Goal: Navigation & Orientation: Find specific page/section

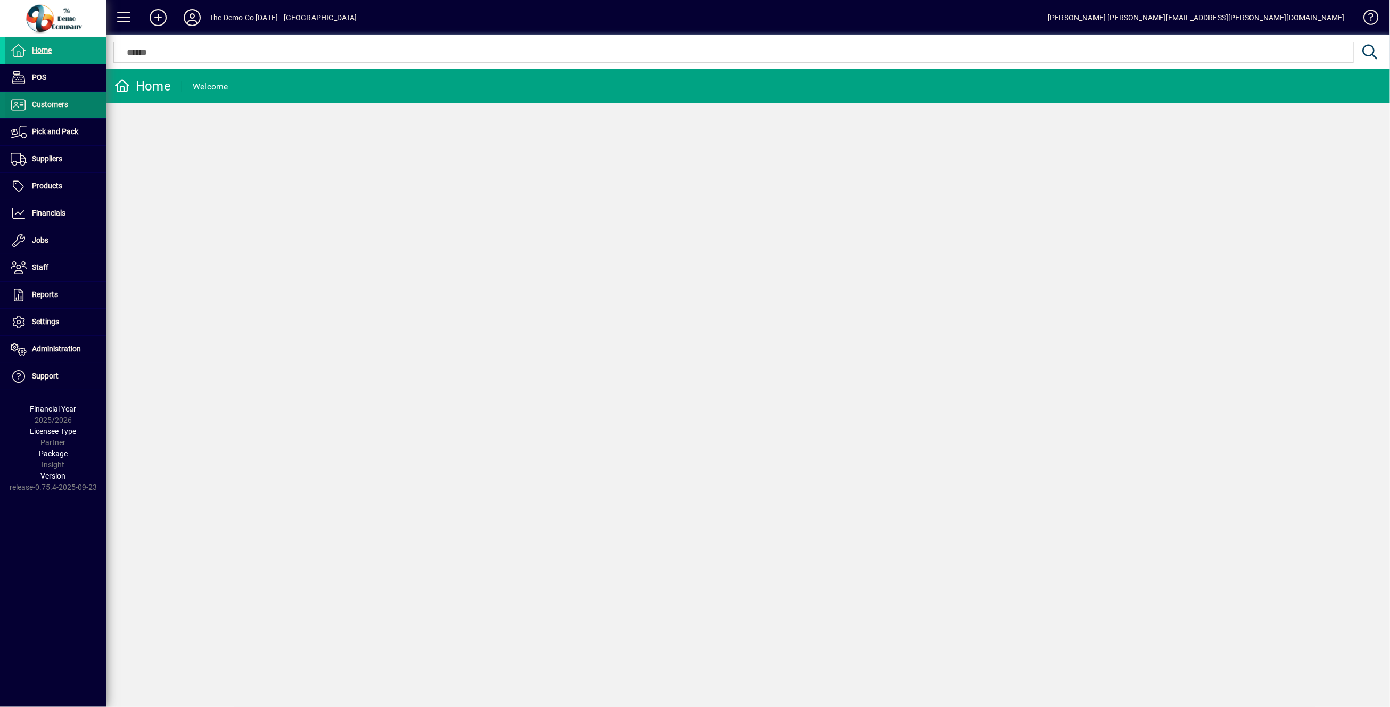
click at [39, 108] on span "Customers" at bounding box center [50, 104] width 36 height 9
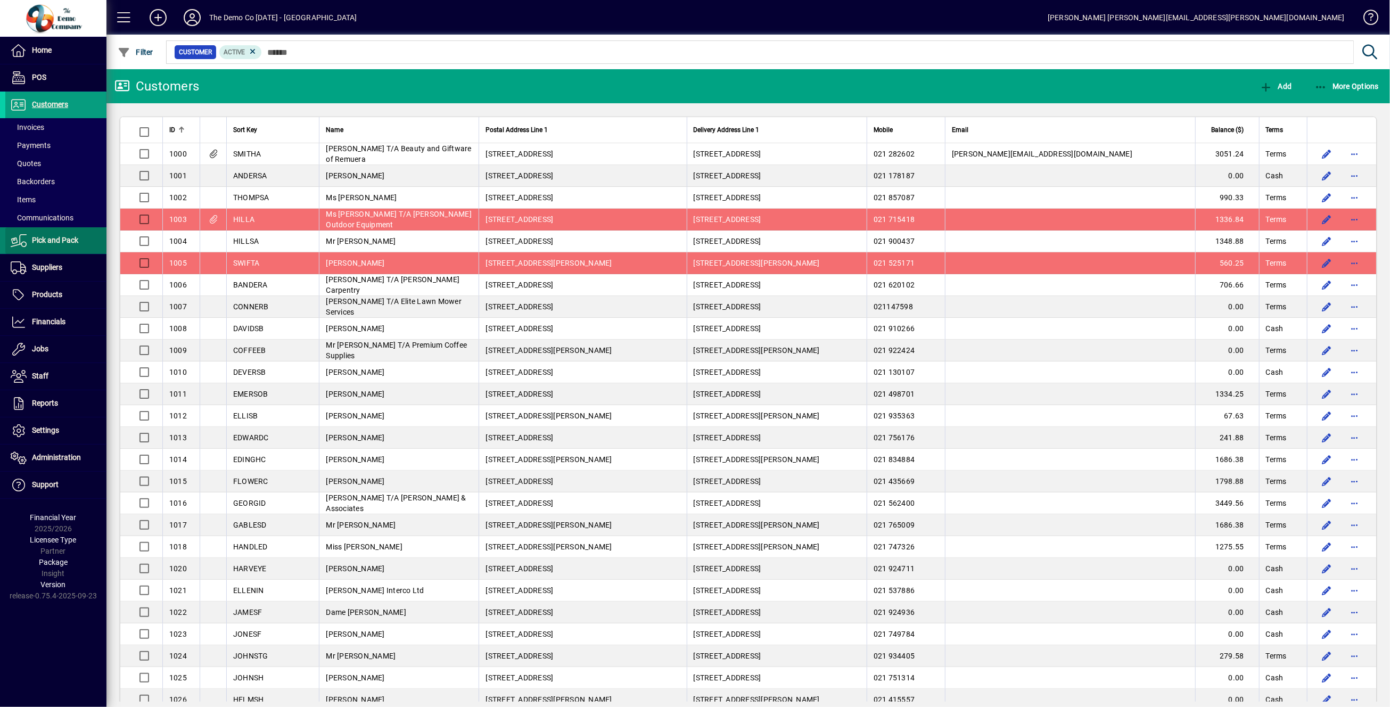
click at [51, 241] on span "Pick and Pack" at bounding box center [55, 240] width 46 height 9
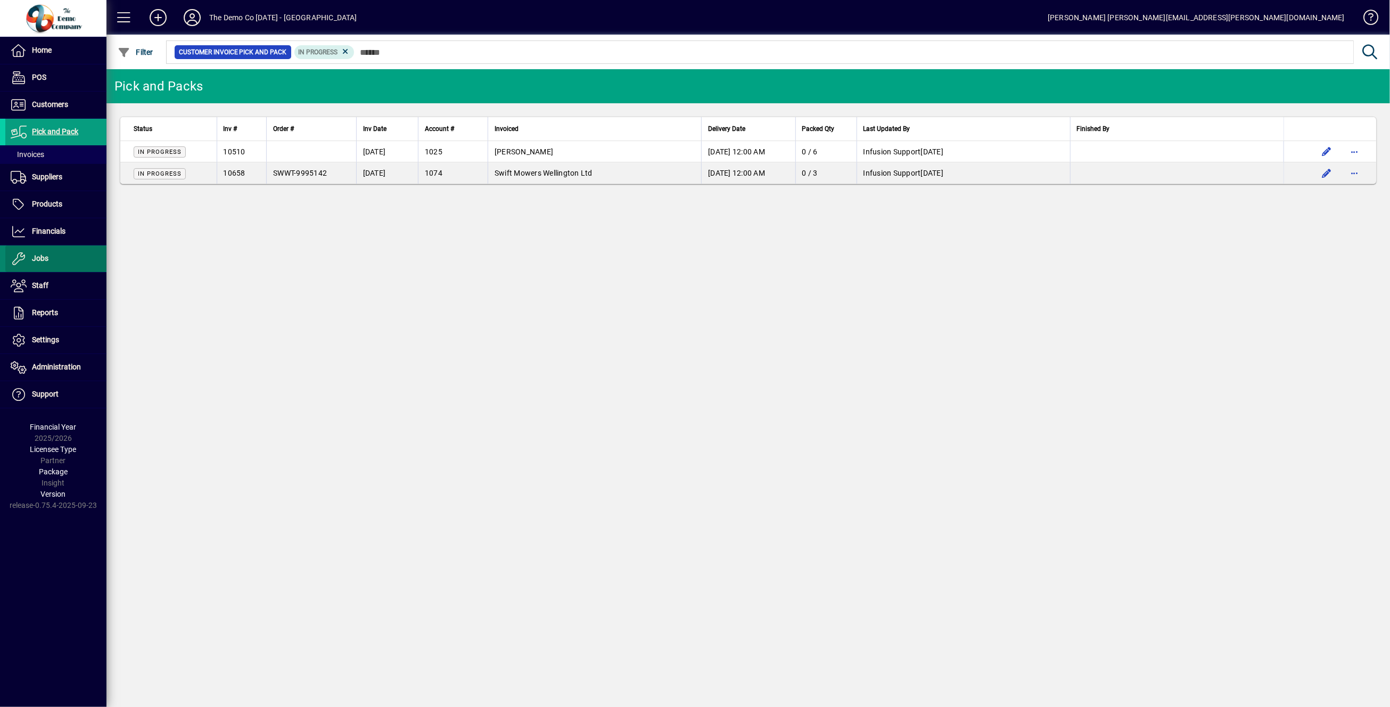
click at [47, 258] on span "Jobs" at bounding box center [40, 258] width 17 height 9
